Goal: Task Accomplishment & Management: Complete application form

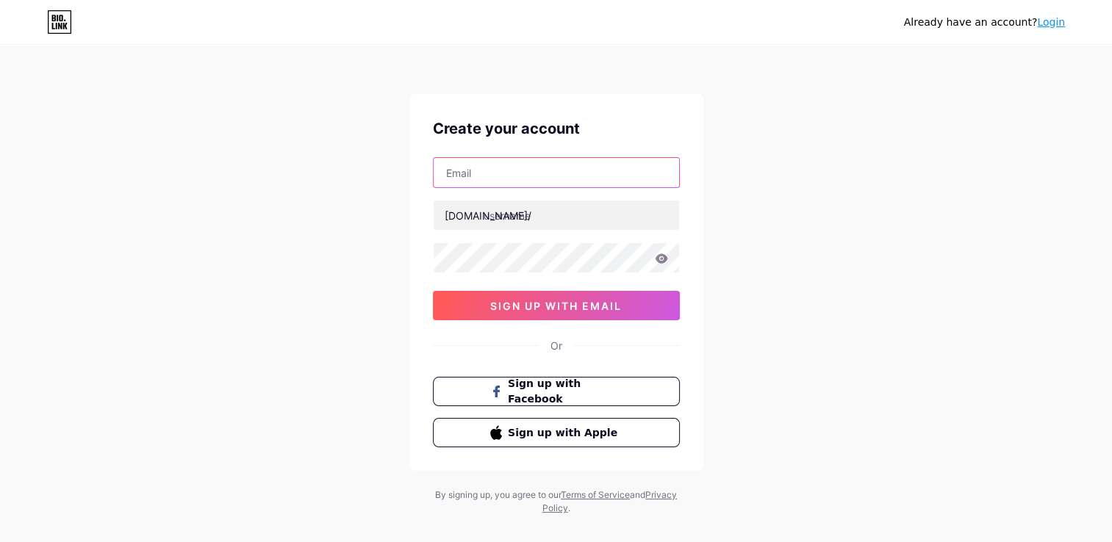
click at [541, 178] on input "text" at bounding box center [555, 172] width 245 height 29
type input "[EMAIL_ADDRESS][DOMAIN_NAME]"
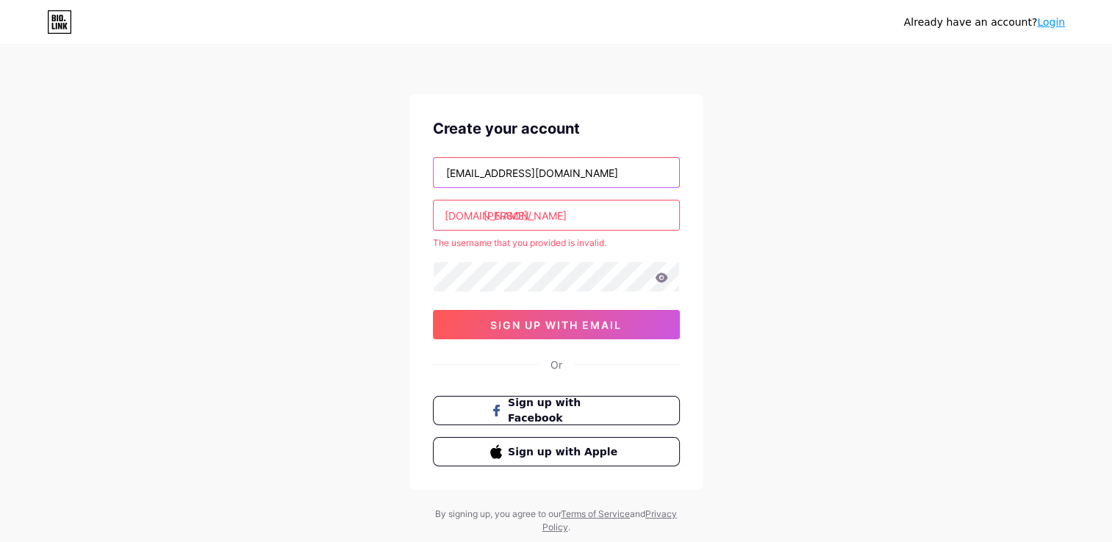
click at [579, 175] on input "[EMAIL_ADDRESS][DOMAIN_NAME]" at bounding box center [555, 172] width 245 height 29
click at [567, 216] on input "[PERSON_NAME]" at bounding box center [555, 215] width 245 height 29
type input "elham257"
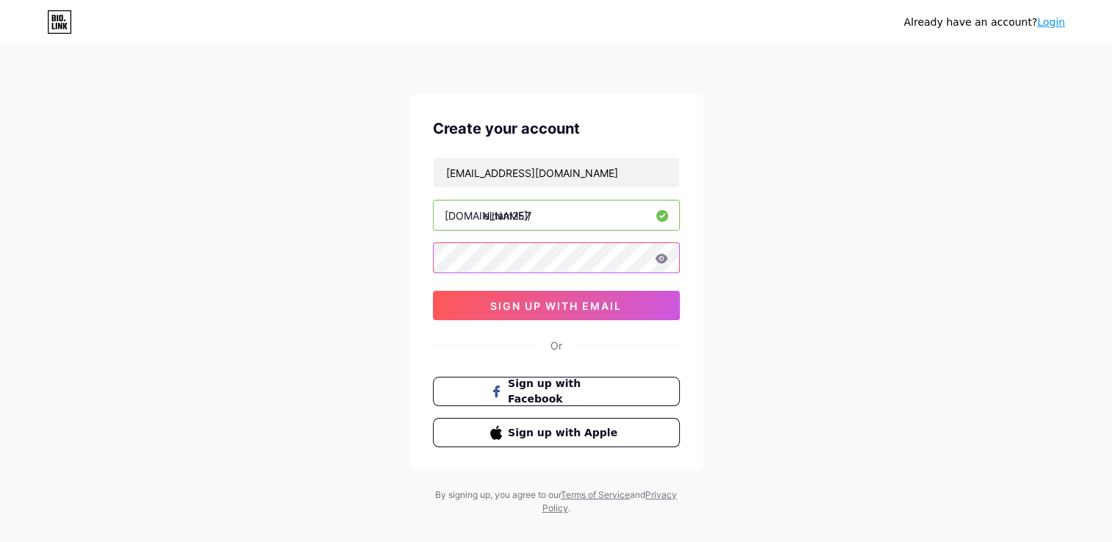
click at [514, 276] on div "[EMAIL_ADDRESS][DOMAIN_NAME] [DOMAIN_NAME]/ elham257 03AFcWeA68iY6eEuu62jVodyMH…" at bounding box center [556, 238] width 247 height 163
click at [663, 261] on icon at bounding box center [661, 258] width 12 height 10
click at [663, 261] on icon at bounding box center [660, 259] width 12 height 10
click at [661, 257] on icon at bounding box center [661, 258] width 12 height 10
click at [564, 306] on span "sign up with email" at bounding box center [556, 306] width 132 height 12
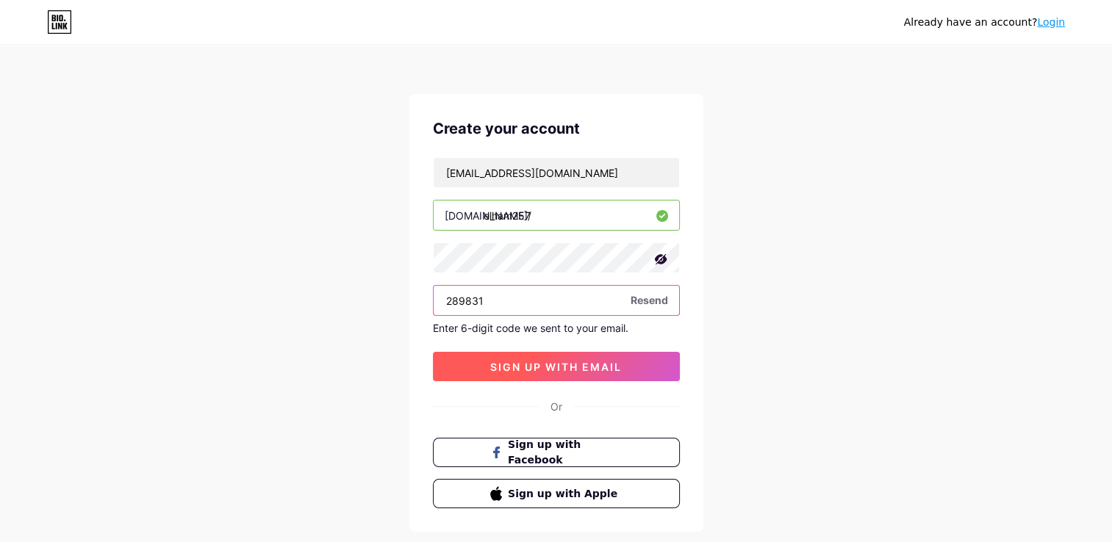
type input "289831"
click at [528, 375] on button "sign up with email" at bounding box center [556, 366] width 247 height 29
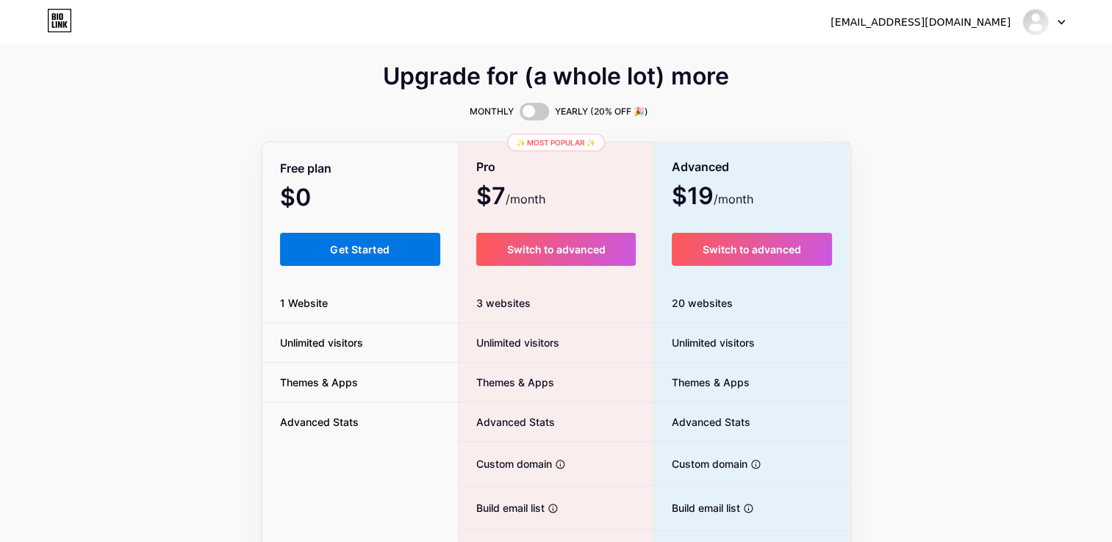
click at [341, 249] on span "Get Started" at bounding box center [360, 249] width 60 height 12
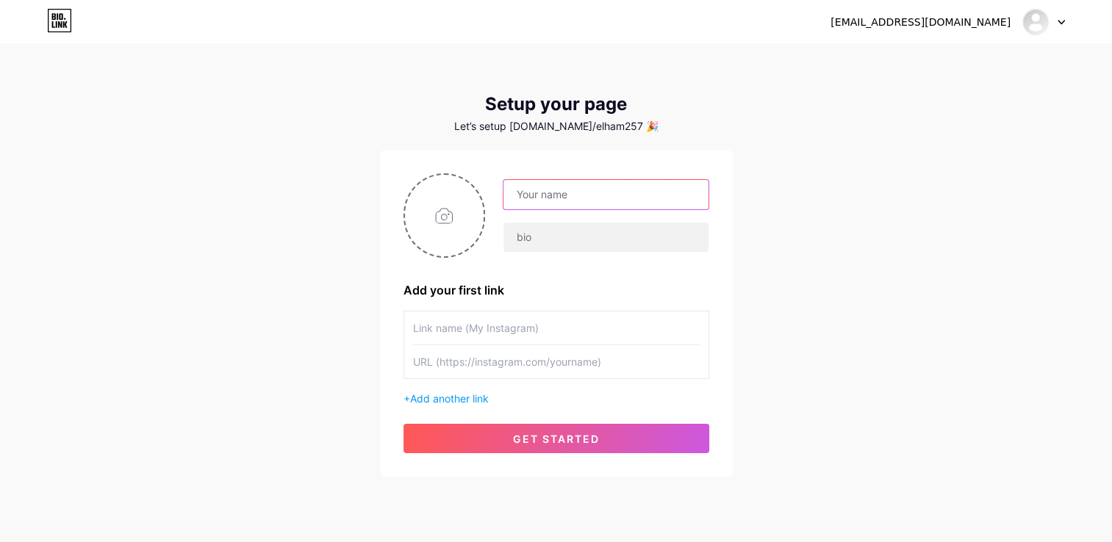
click at [602, 198] on input "text" at bounding box center [605, 194] width 204 height 29
type input "Lamsit wesal"
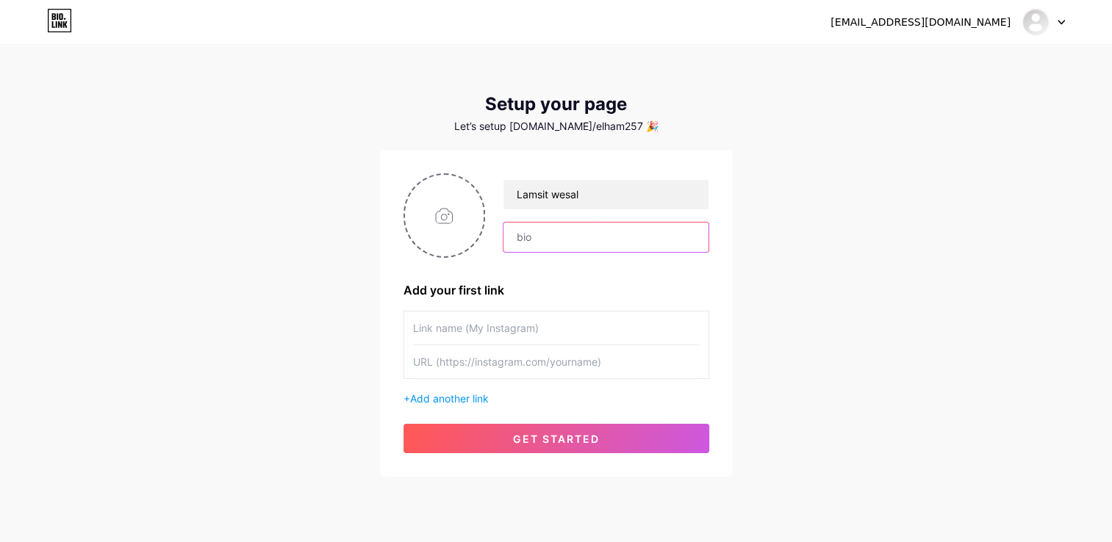
click at [561, 242] on input "text" at bounding box center [605, 237] width 204 height 29
paste input "تصميم على ذوقك… وفرحتك علينا✨"
click at [516, 238] on input "تصميم على ذوقك… وفرحتك علينا✨" at bounding box center [605, 237] width 204 height 29
type input ".تصميم على ذوقك… وفرحتك علينا✨"
click at [528, 328] on input "text" at bounding box center [556, 328] width 287 height 33
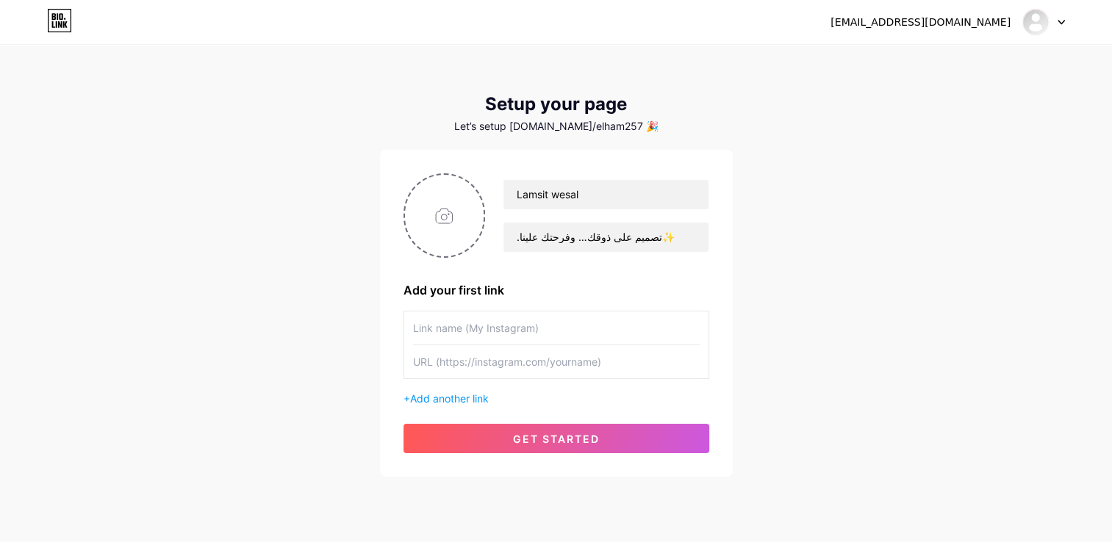
paste input "[URL][DOMAIN_NAME]"
type input "[URL][DOMAIN_NAME]"
click at [458, 400] on span "Add another link" at bounding box center [449, 398] width 79 height 12
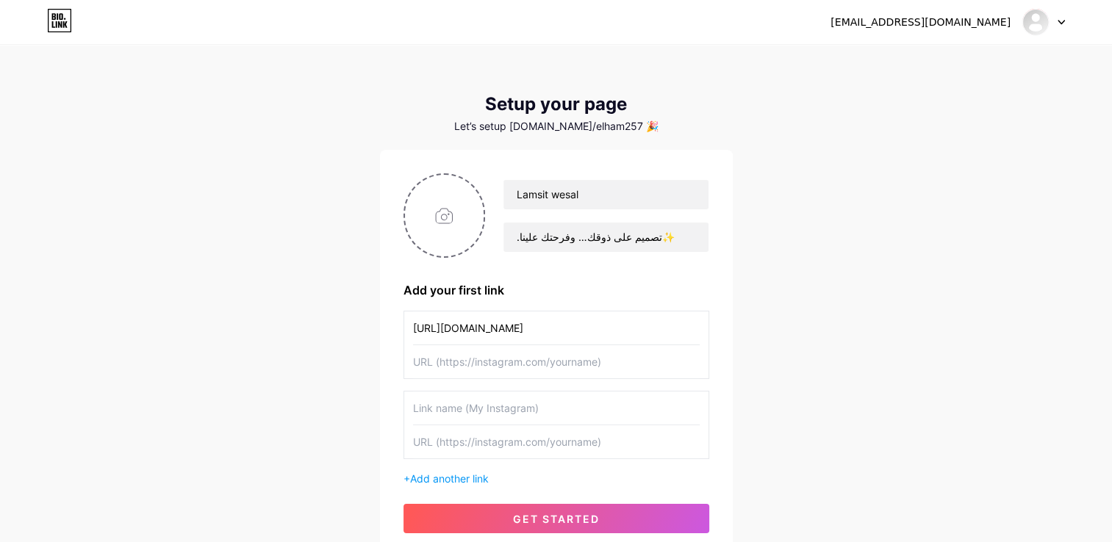
click at [488, 366] on input "text" at bounding box center [556, 361] width 287 height 33
paste input "[URL][DOMAIN_NAME]"
type input "[URL][DOMAIN_NAME]"
click at [484, 406] on input "text" at bounding box center [556, 408] width 287 height 33
paste input "[URL][DOMAIN_NAME]"
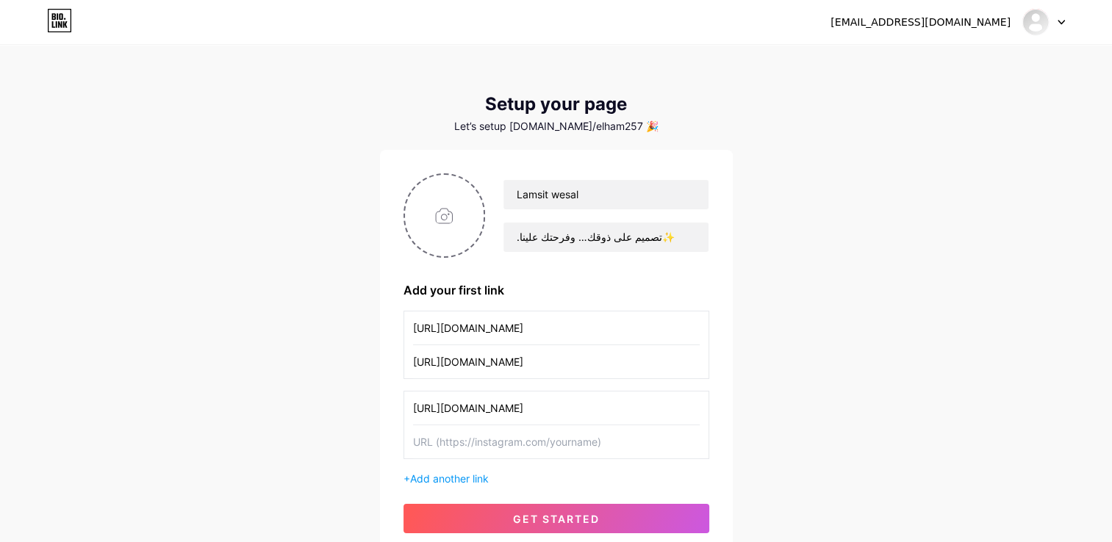
scroll to position [0, 25]
type input "[URL][DOMAIN_NAME]"
click at [543, 439] on input "text" at bounding box center [556, 441] width 287 height 33
paste input "[URL][DOMAIN_NAME]"
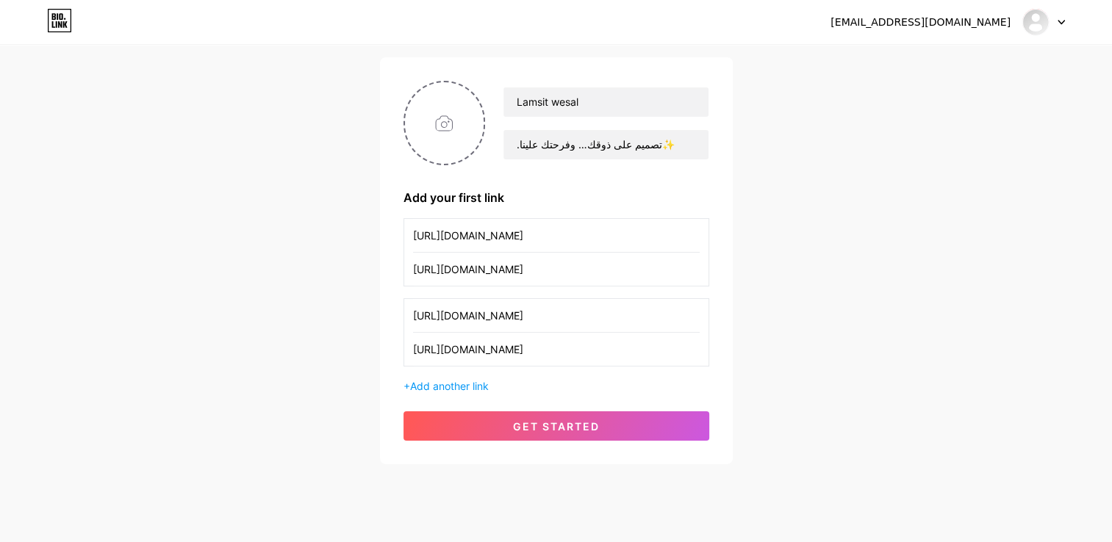
scroll to position [97, 0]
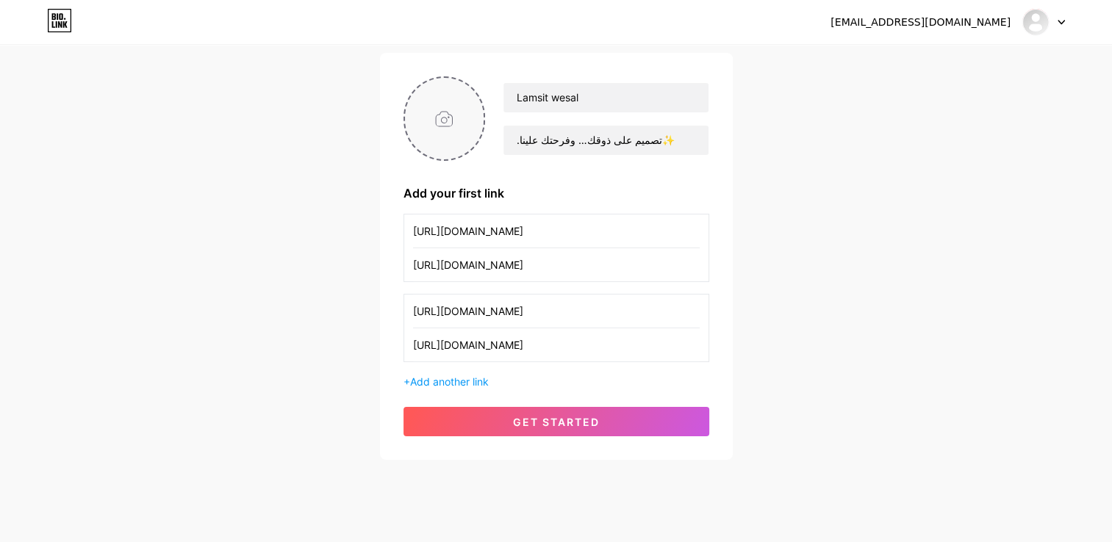
type input "[URL][DOMAIN_NAME]"
click at [439, 122] on input "file" at bounding box center [444, 119] width 79 height 82
type input "C:\fakepath\Black and White Illustrative Boutique and Fashion Logo (1).jpg"
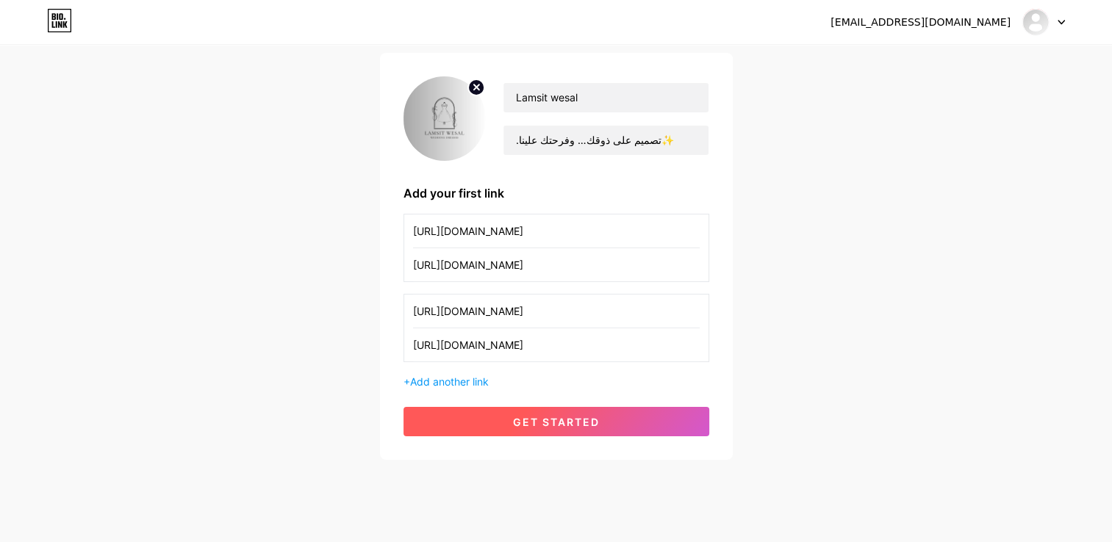
click at [575, 421] on span "get started" at bounding box center [556, 422] width 87 height 12
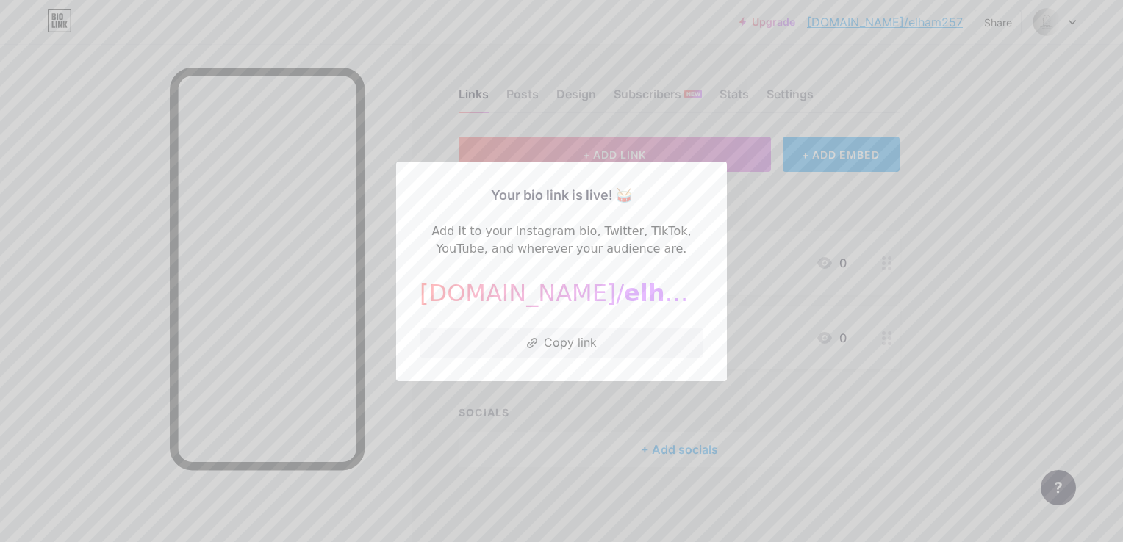
click at [926, 220] on div at bounding box center [561, 271] width 1123 height 542
